Goal: Communication & Community: Connect with others

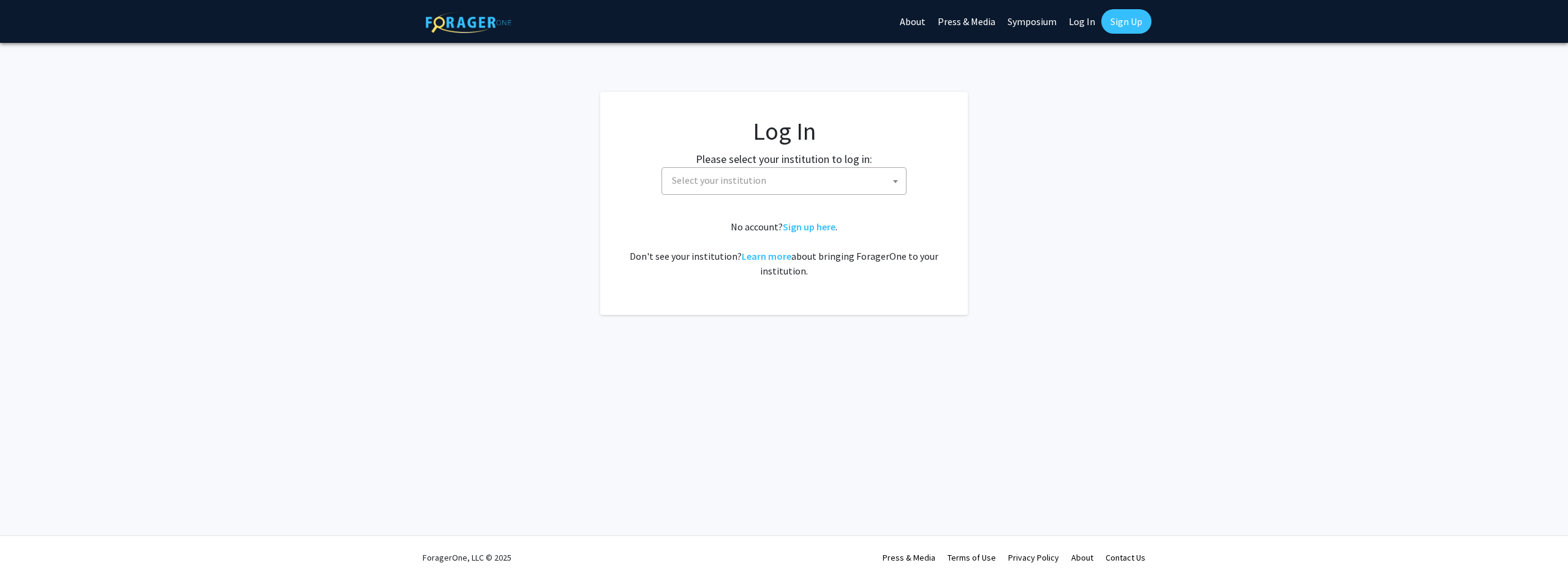
select select
click at [712, 191] on span "Select your institution" at bounding box center [786, 180] width 239 height 25
type input "c"
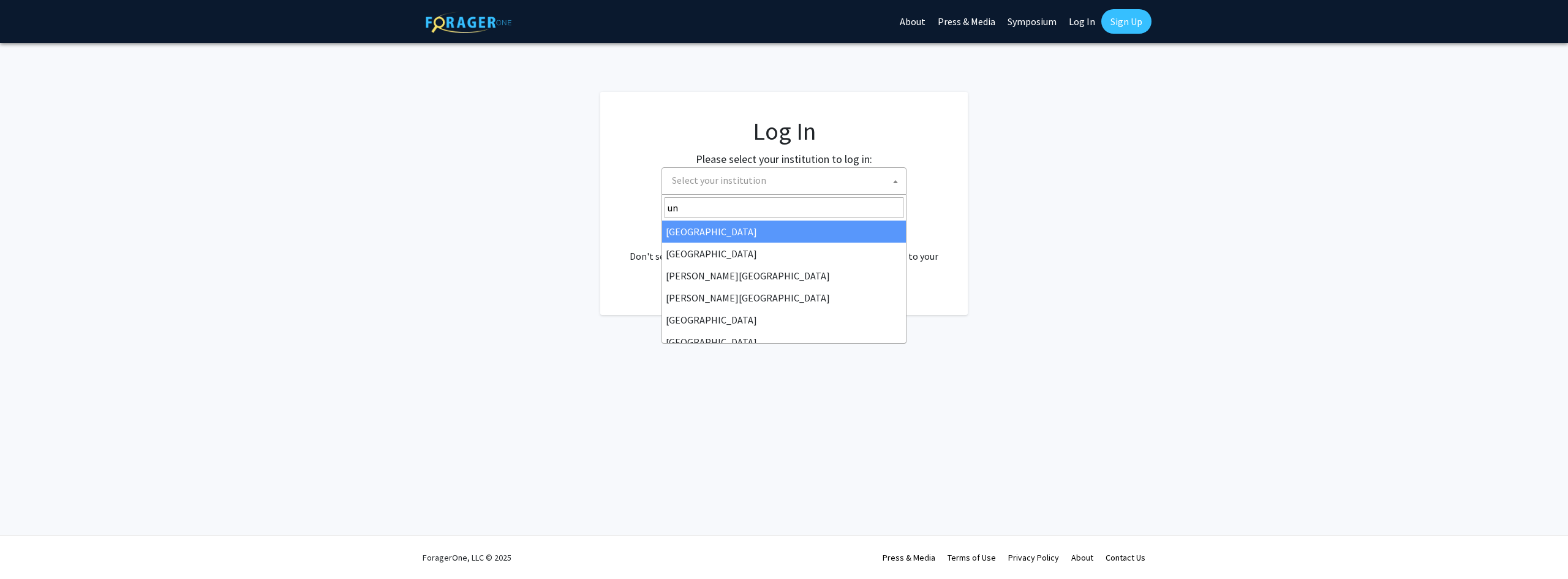
type input "u"
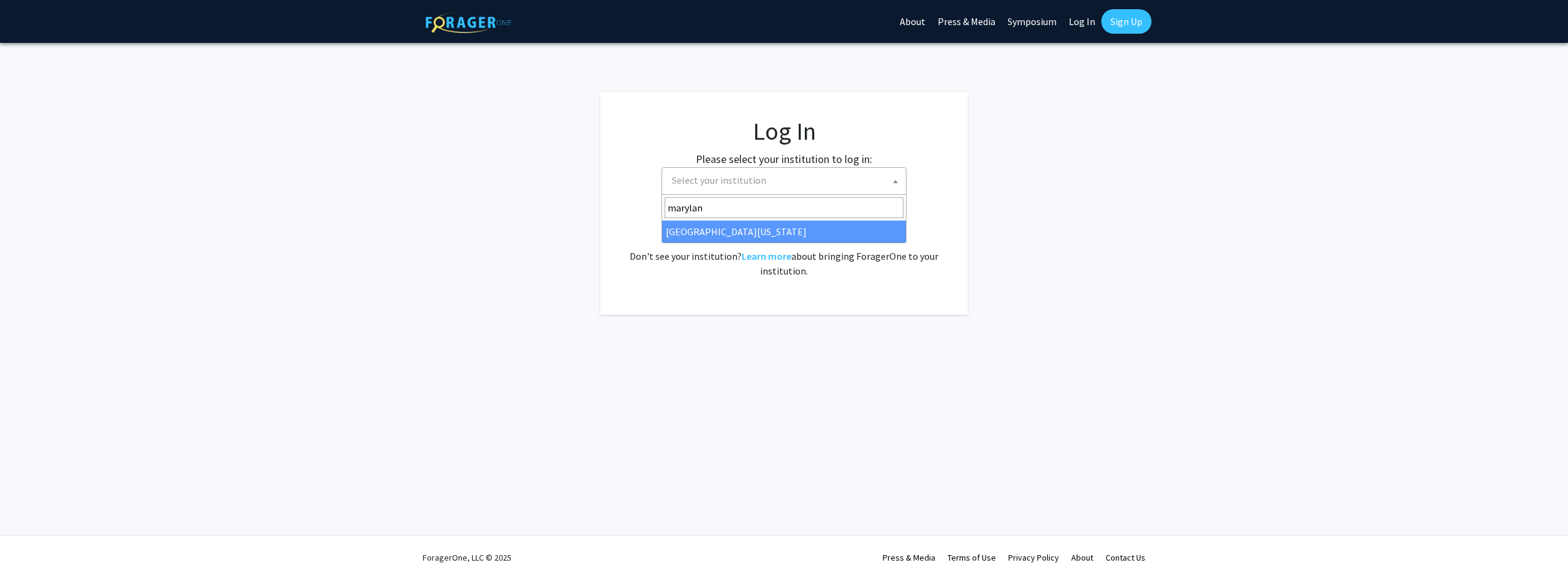
type input "marylan"
select select "31"
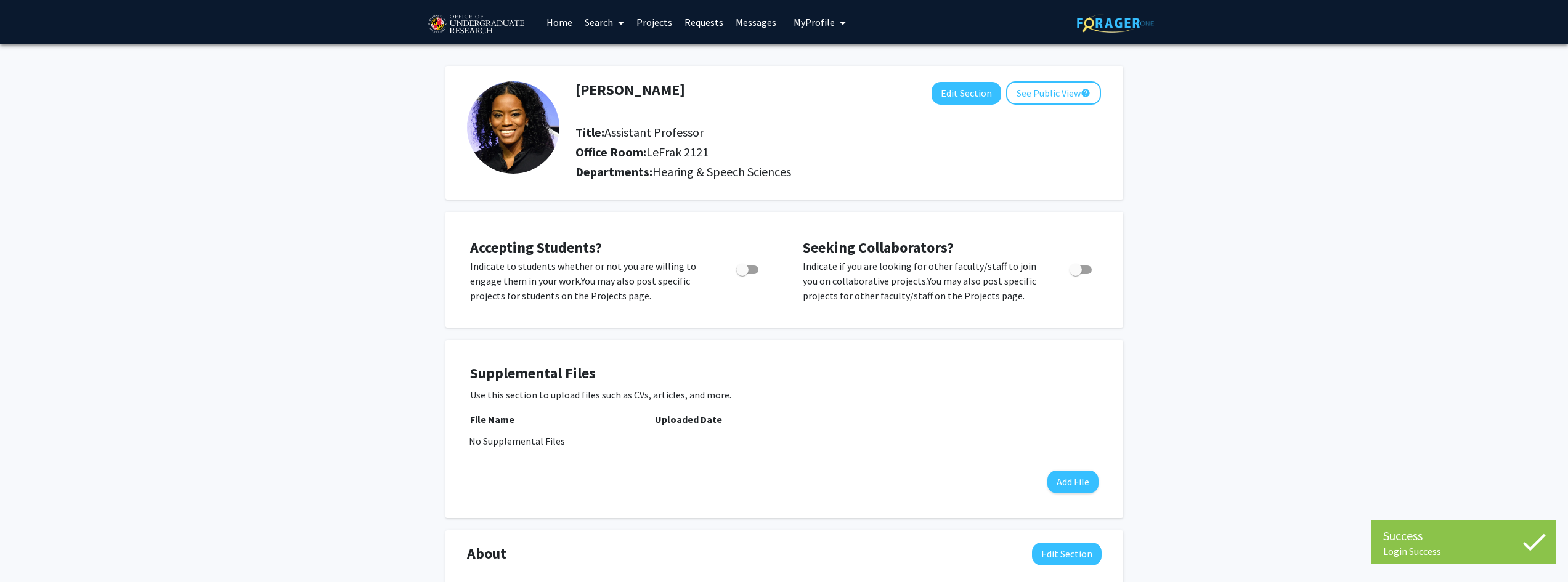
click at [711, 18] on link "Requests" at bounding box center [704, 23] width 51 height 43
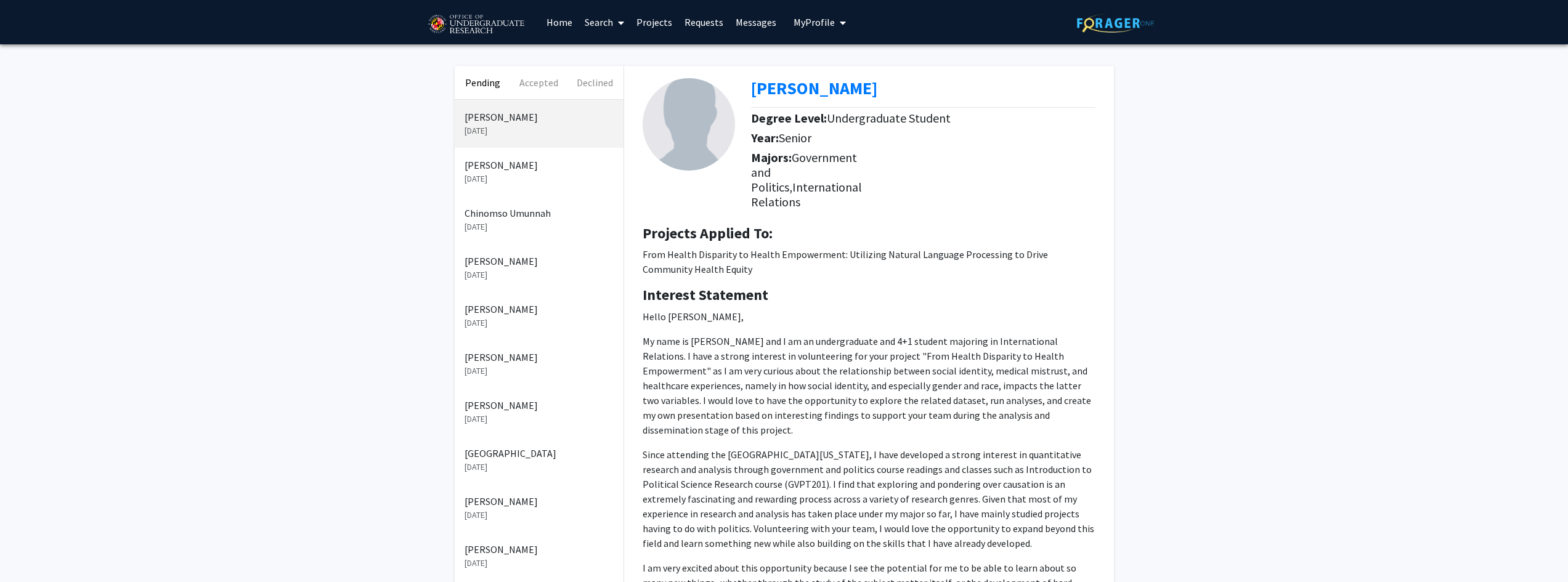
click at [507, 161] on p "[PERSON_NAME]" at bounding box center [539, 165] width 149 height 15
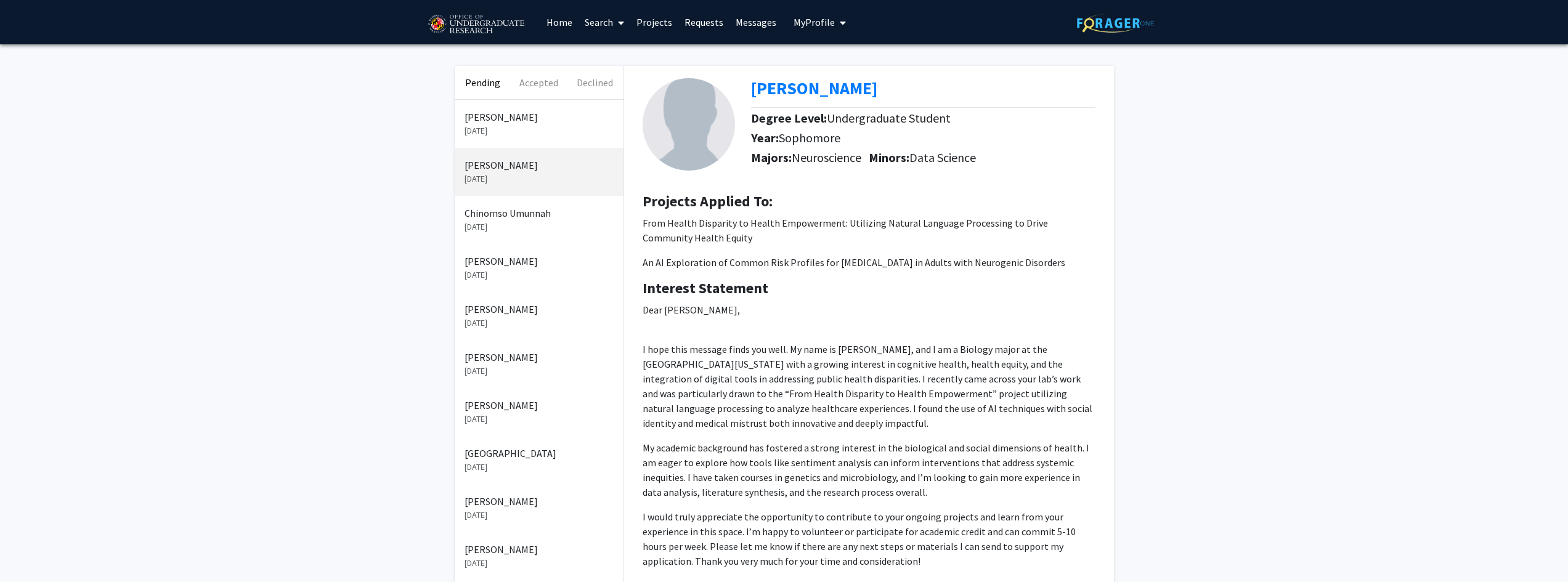
click at [751, 20] on link "Messages" at bounding box center [756, 23] width 53 height 43
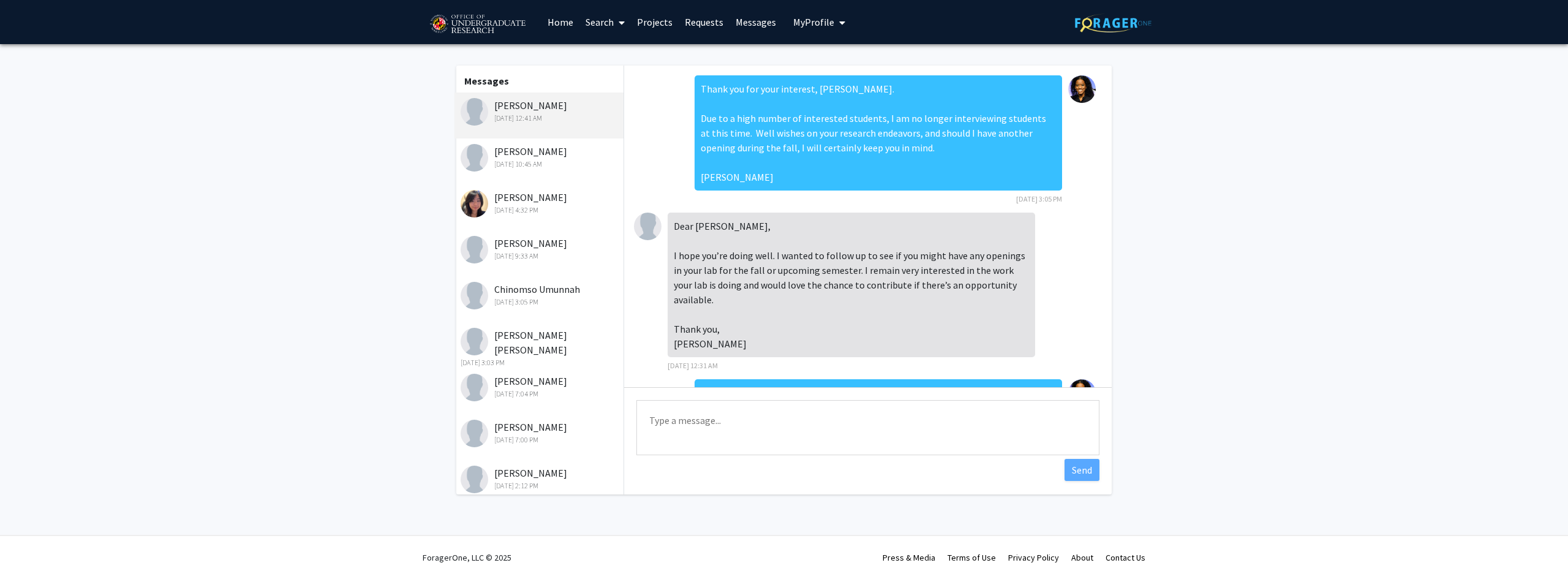
scroll to position [850, 0]
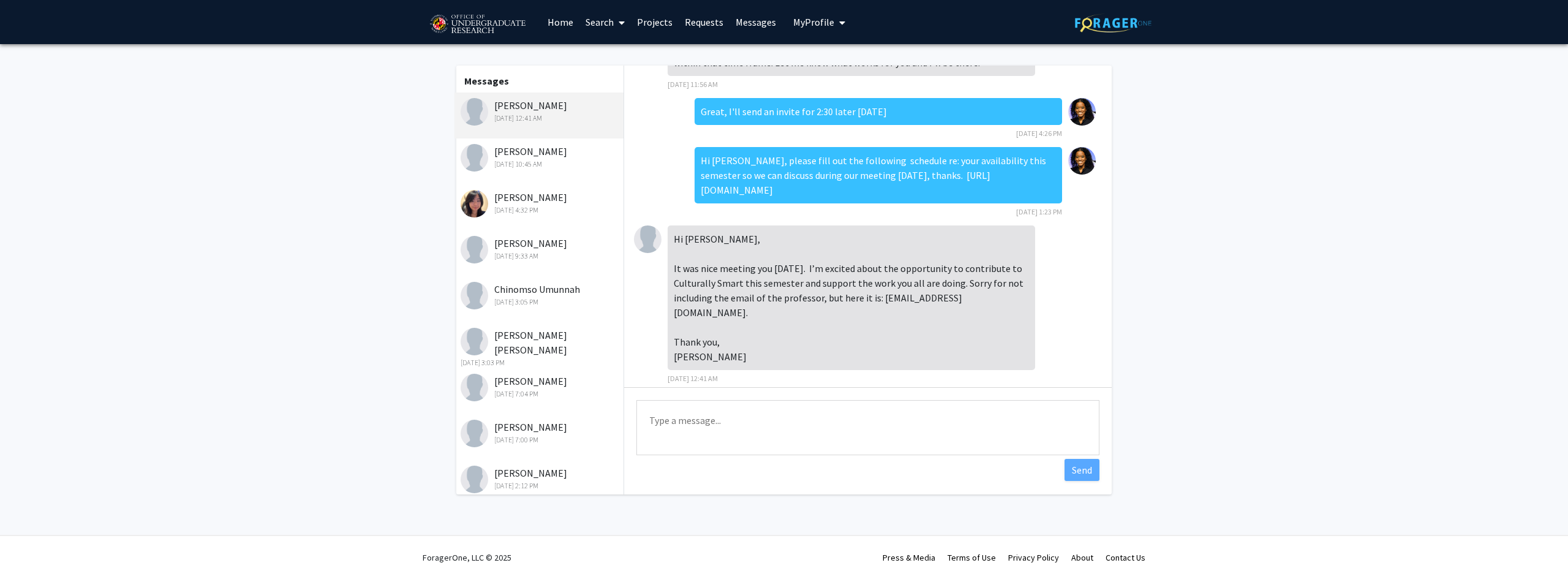
click at [969, 297] on div "Hi [PERSON_NAME], It was nice meeting you [DATE]. I’m excited about the opportu…" at bounding box center [851, 298] width 367 height 145
drag, startPoint x: 960, startPoint y: 298, endPoint x: 878, endPoint y: 303, distance: 82.2
click at [878, 303] on div "Hi [PERSON_NAME], It was nice meeting you [DATE]. I’m excited about the opportu…" at bounding box center [851, 298] width 367 height 145
copy div "[EMAIL_ADDRESS][DOMAIN_NAME]"
